Goal: Task Accomplishment & Management: Use online tool/utility

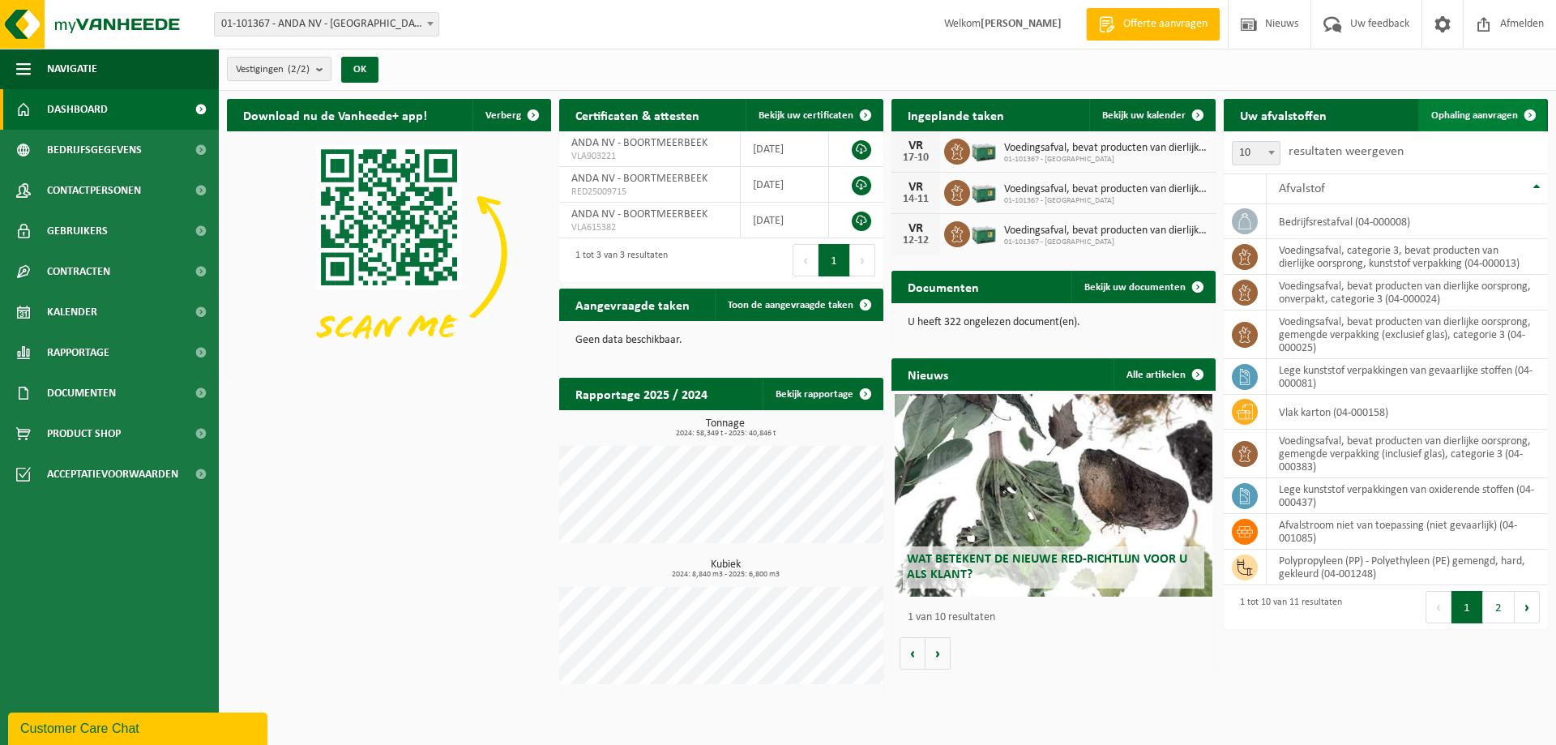
click at [1476, 113] on span "Ophaling aanvragen" at bounding box center [1474, 115] width 87 height 11
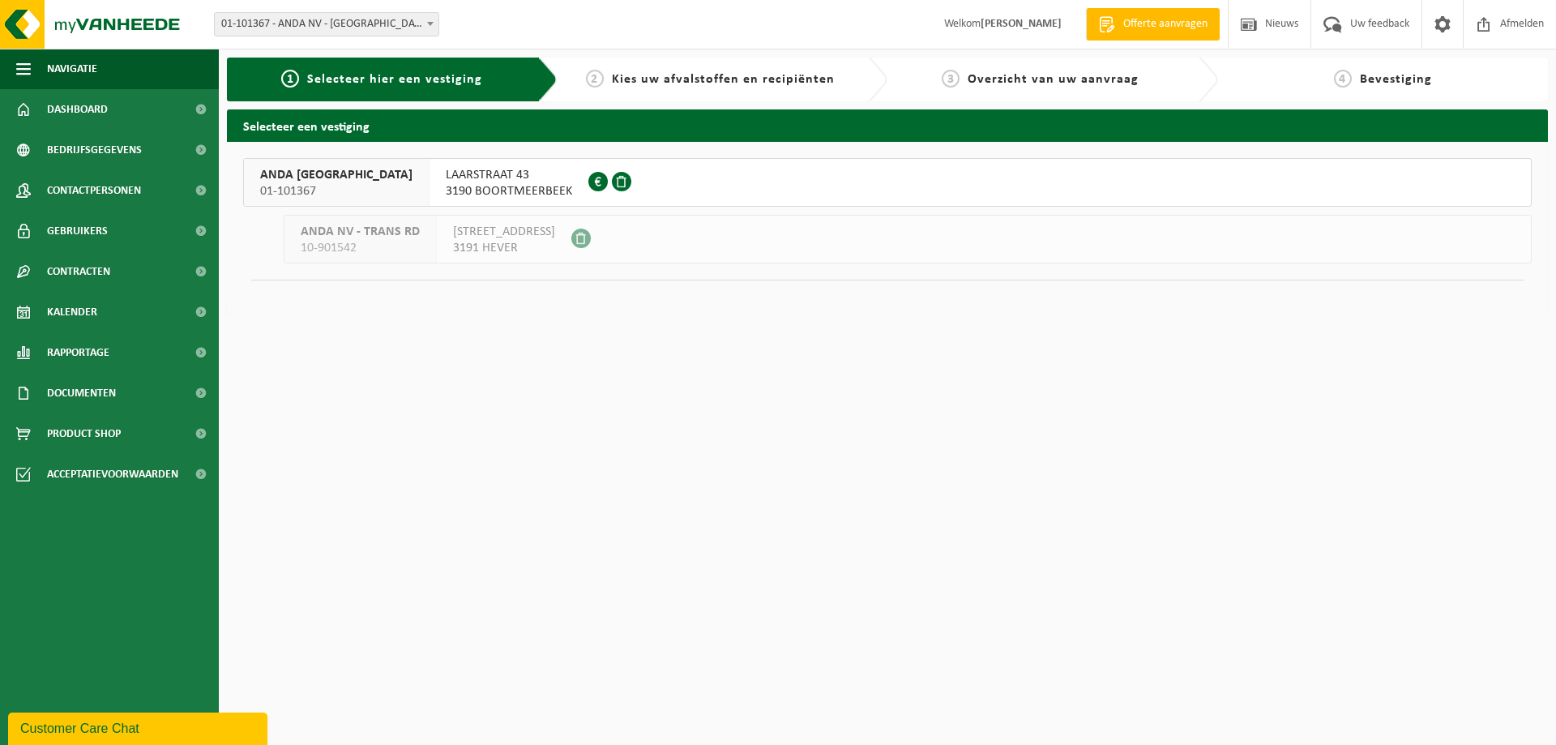
click at [446, 185] on span "3190 BOORTMEERBEEK" at bounding box center [509, 191] width 126 height 16
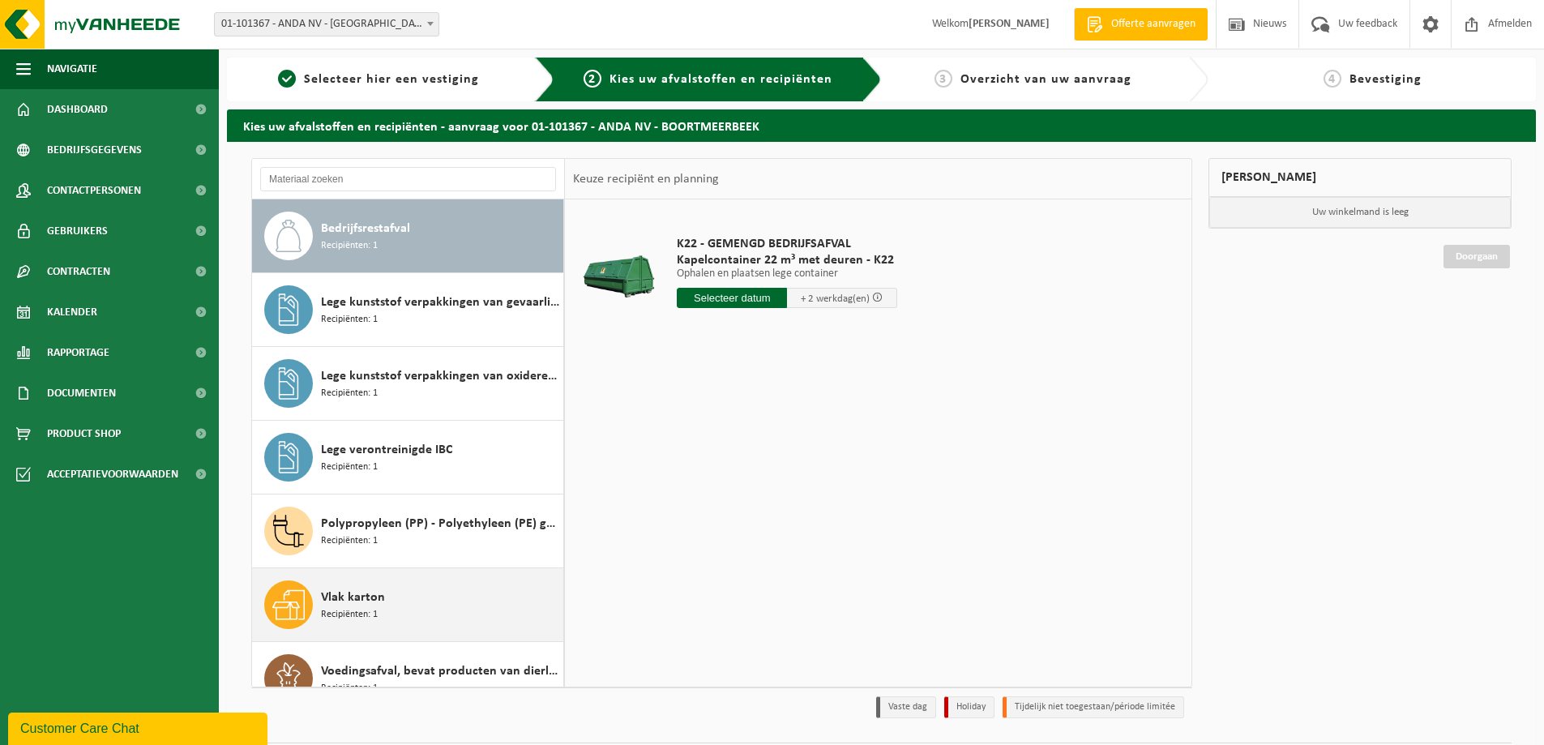
click at [408, 599] on div "Vlak karton Recipiënten: 1" at bounding box center [440, 604] width 238 height 49
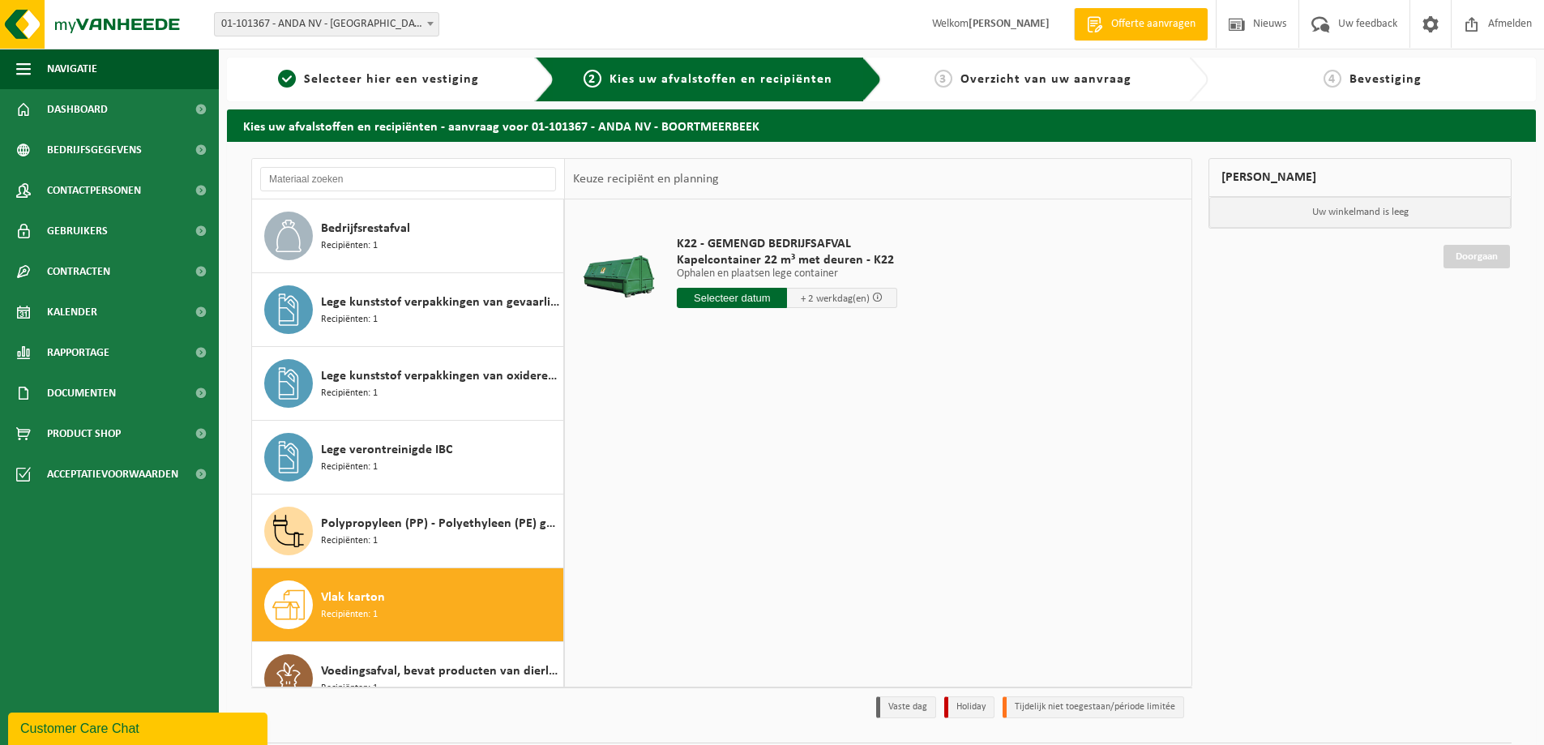
scroll to position [250, 0]
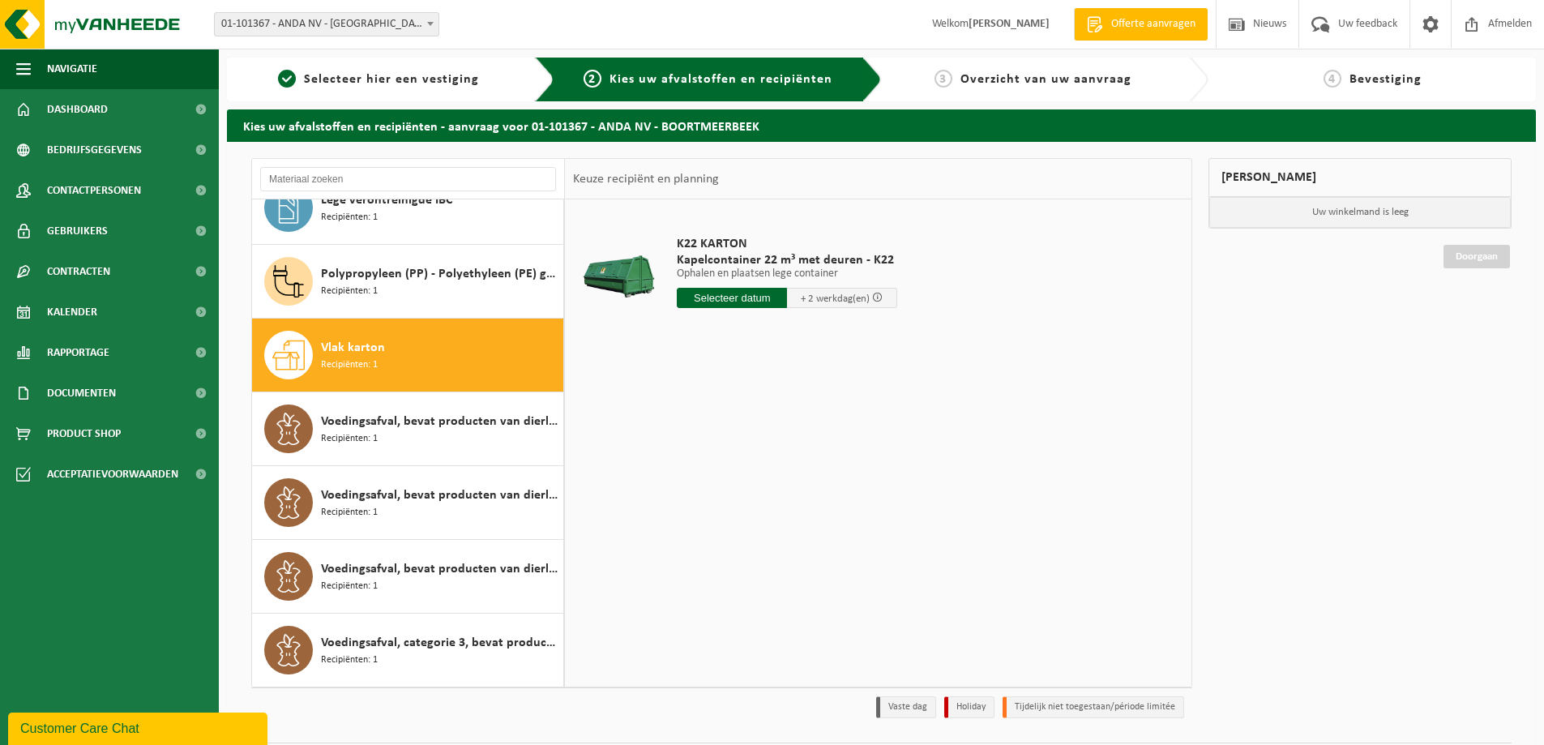
click at [758, 295] on input "text" at bounding box center [732, 298] width 110 height 20
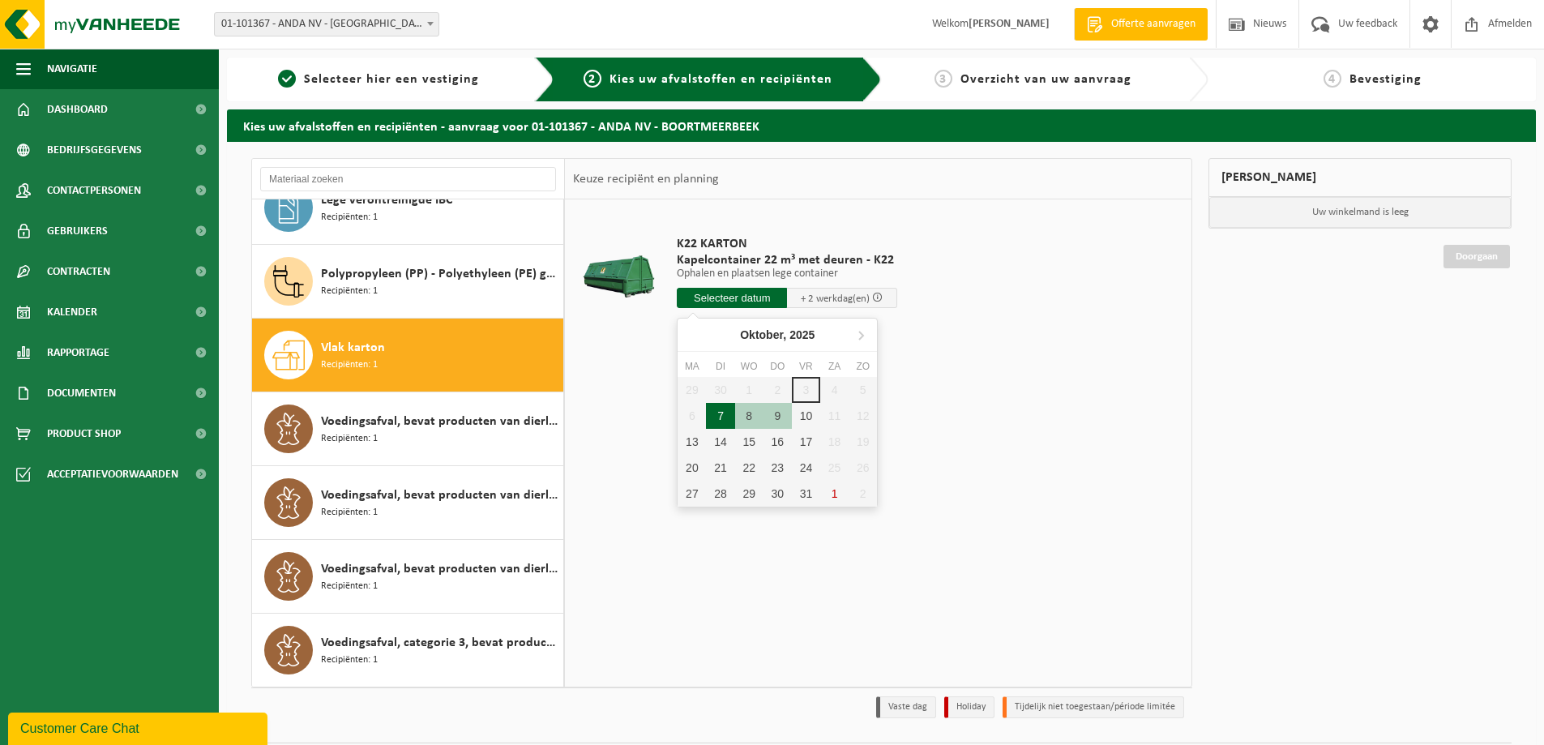
click at [719, 421] on div "7" at bounding box center [720, 416] width 28 height 26
type input "Van 2025-10-07"
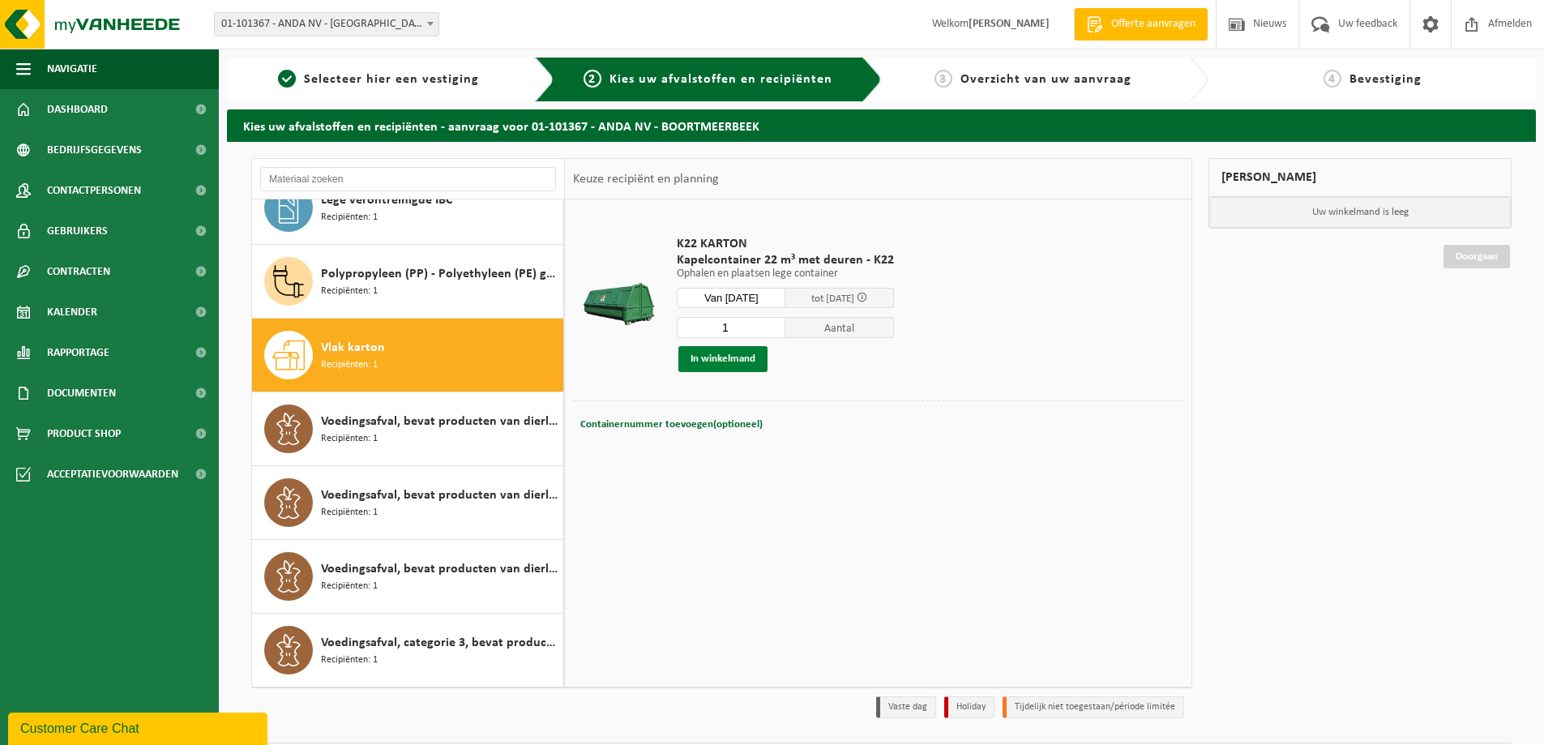
click at [740, 357] on button "In winkelmand" at bounding box center [722, 359] width 89 height 26
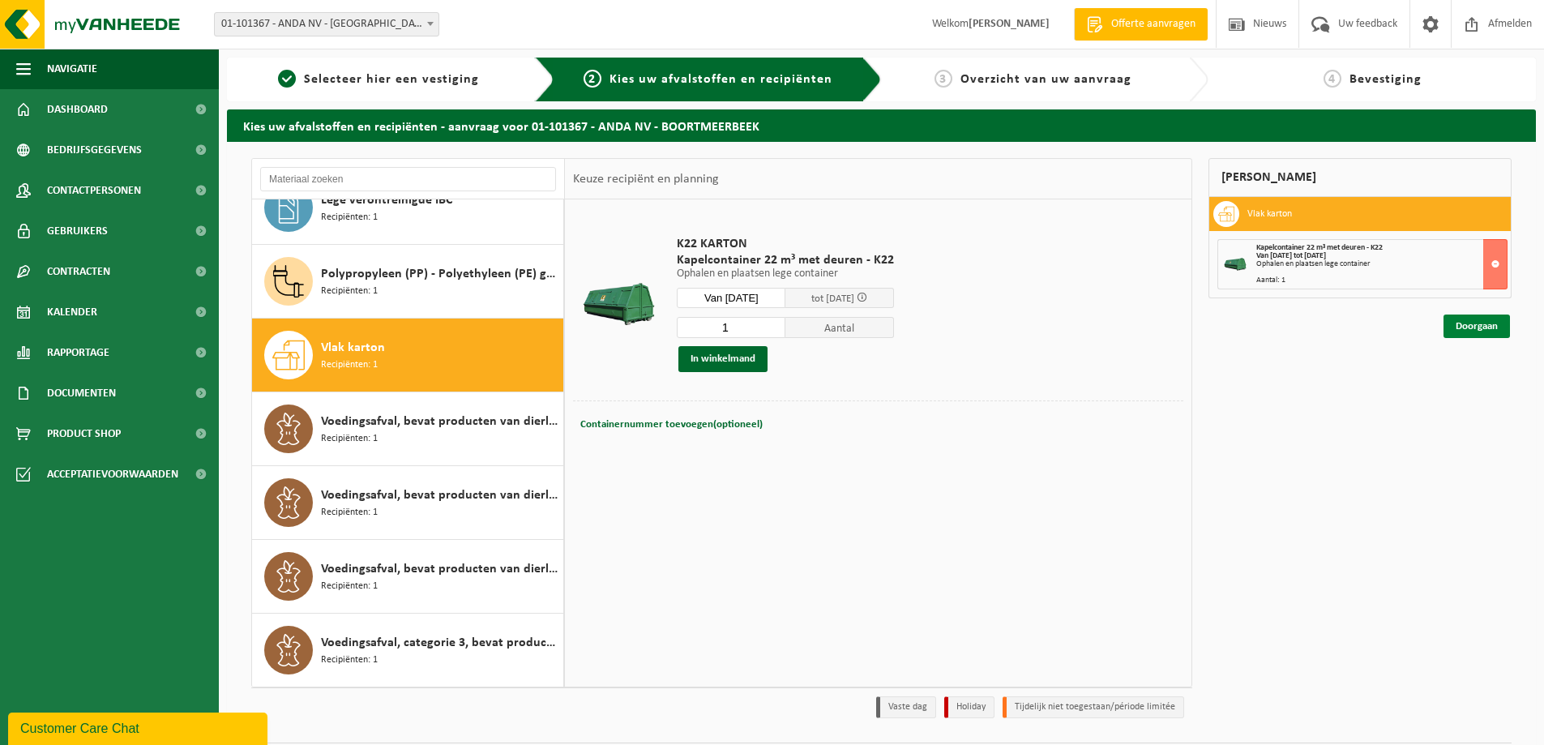
click at [1486, 331] on link "Doorgaan" at bounding box center [1476, 326] width 66 height 24
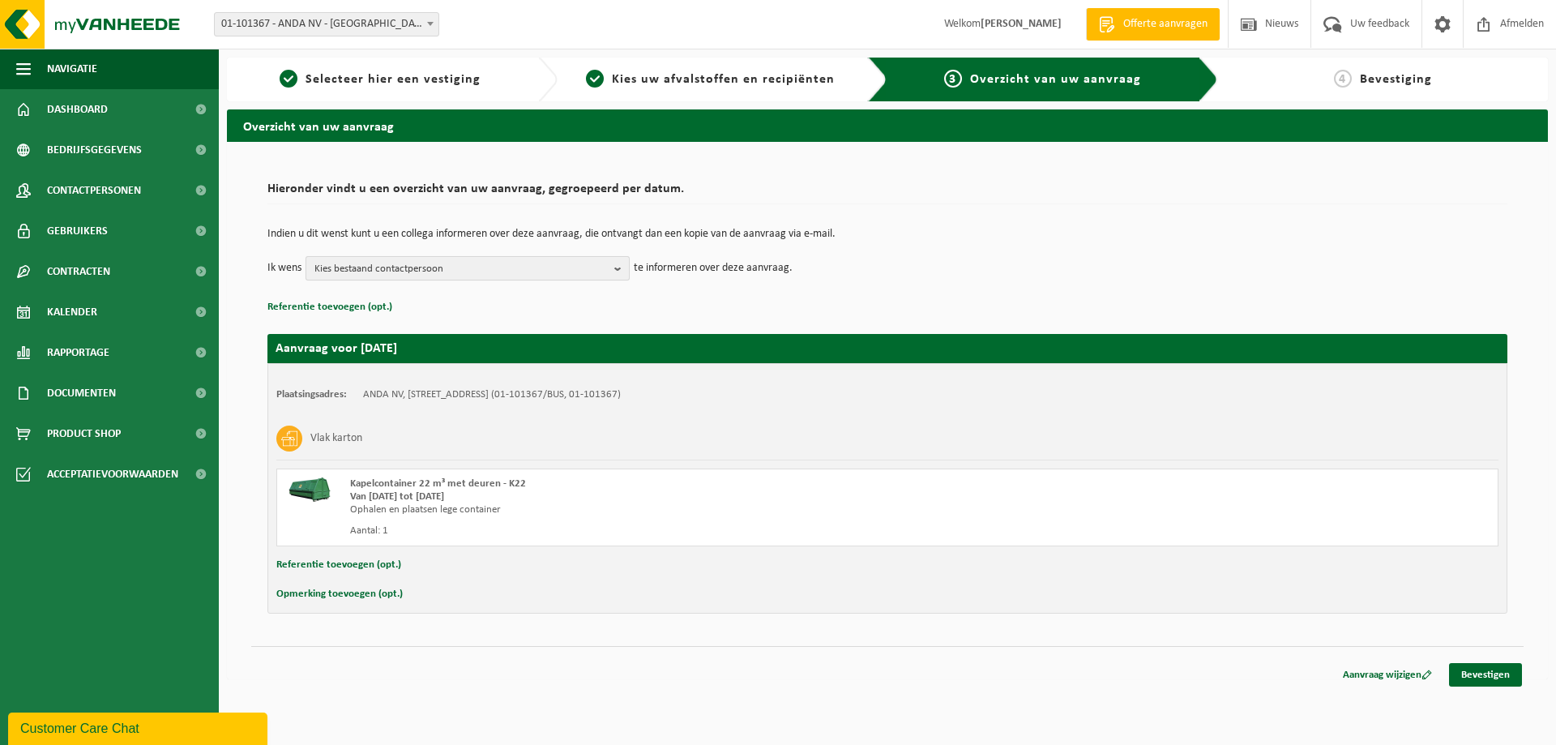
click at [408, 272] on span "Kies bestaand contactpersoon" at bounding box center [460, 269] width 293 height 24
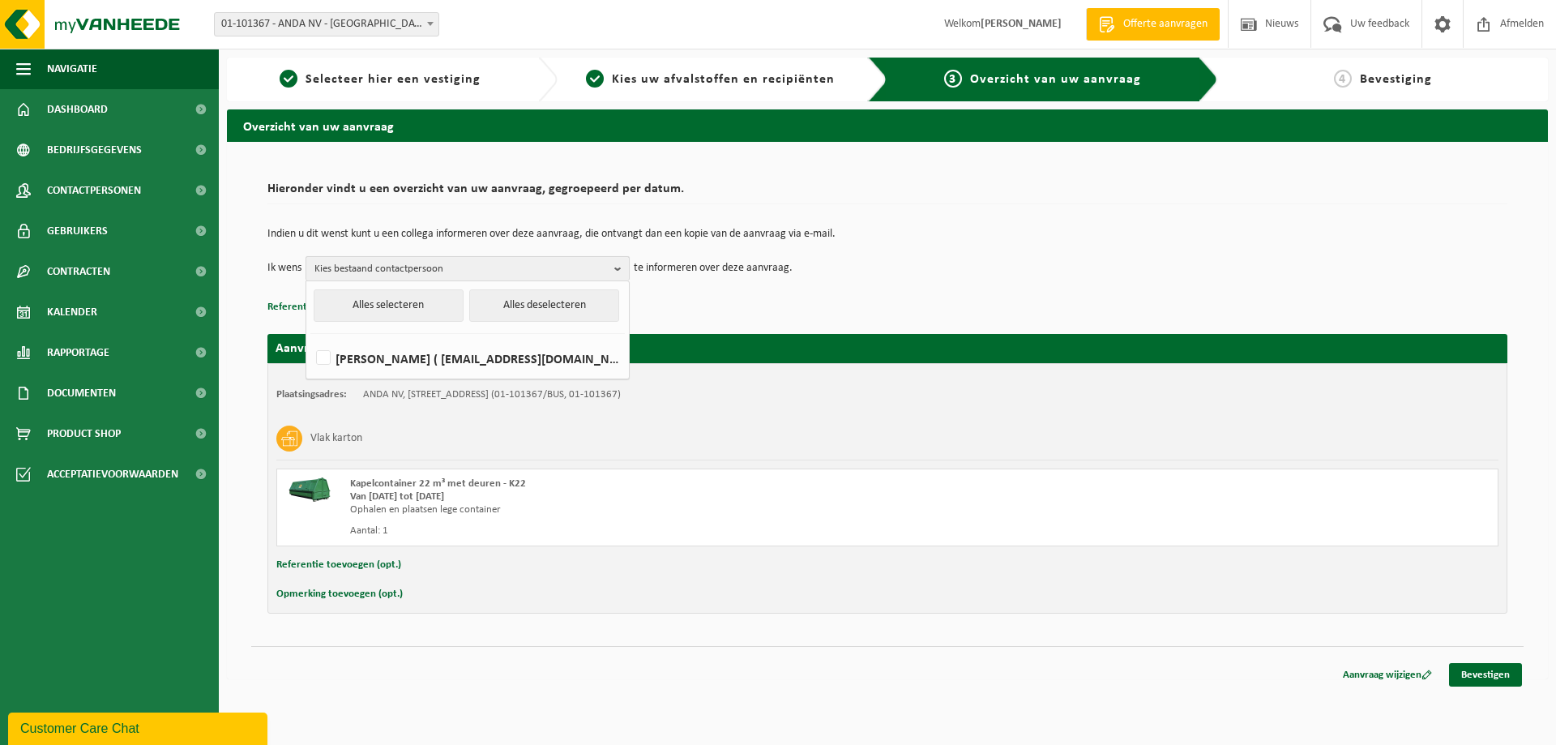
click at [417, 267] on span "Kies bestaand contactpersoon" at bounding box center [460, 269] width 293 height 24
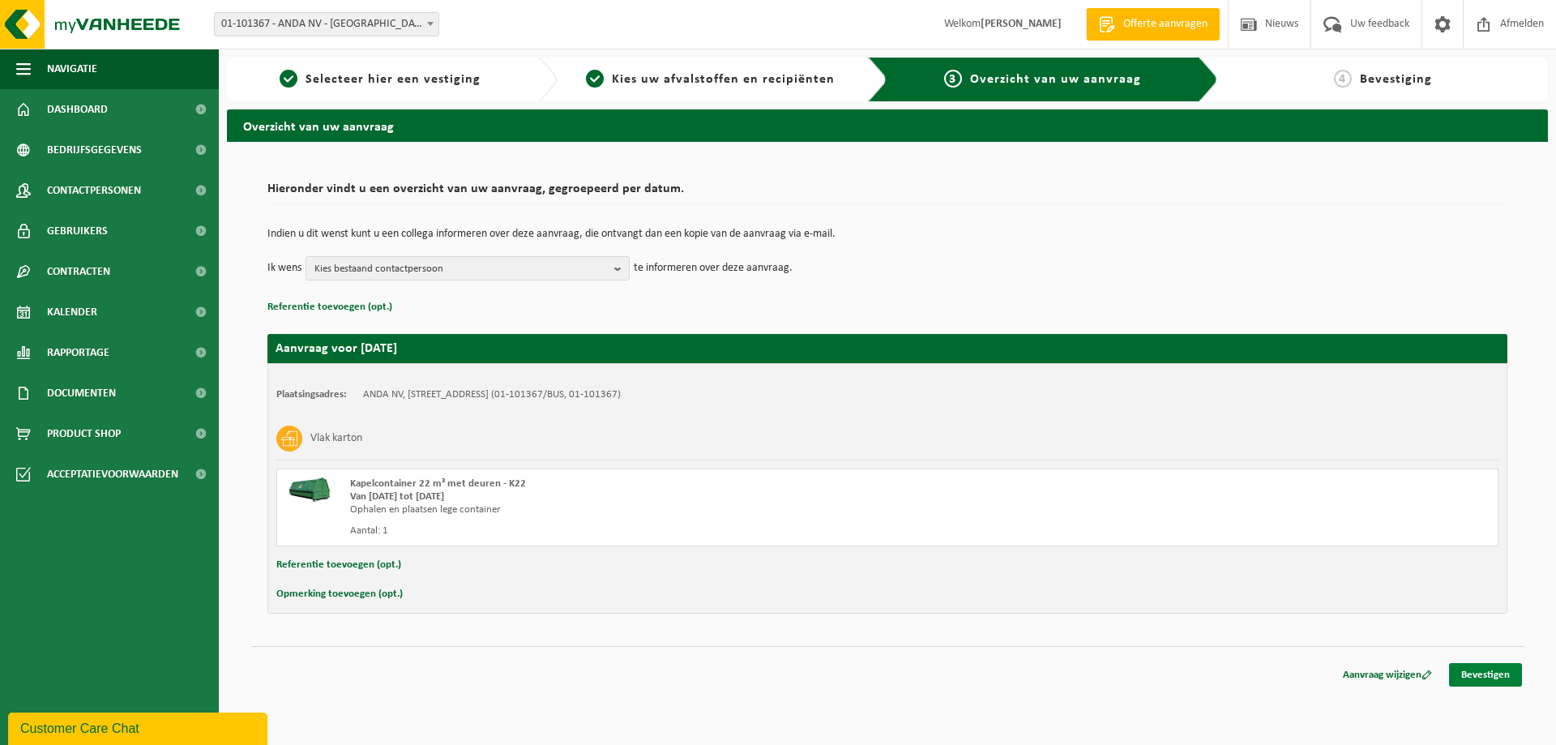
click at [1491, 678] on link "Bevestigen" at bounding box center [1485, 675] width 73 height 24
